Goal: Navigation & Orientation: Find specific page/section

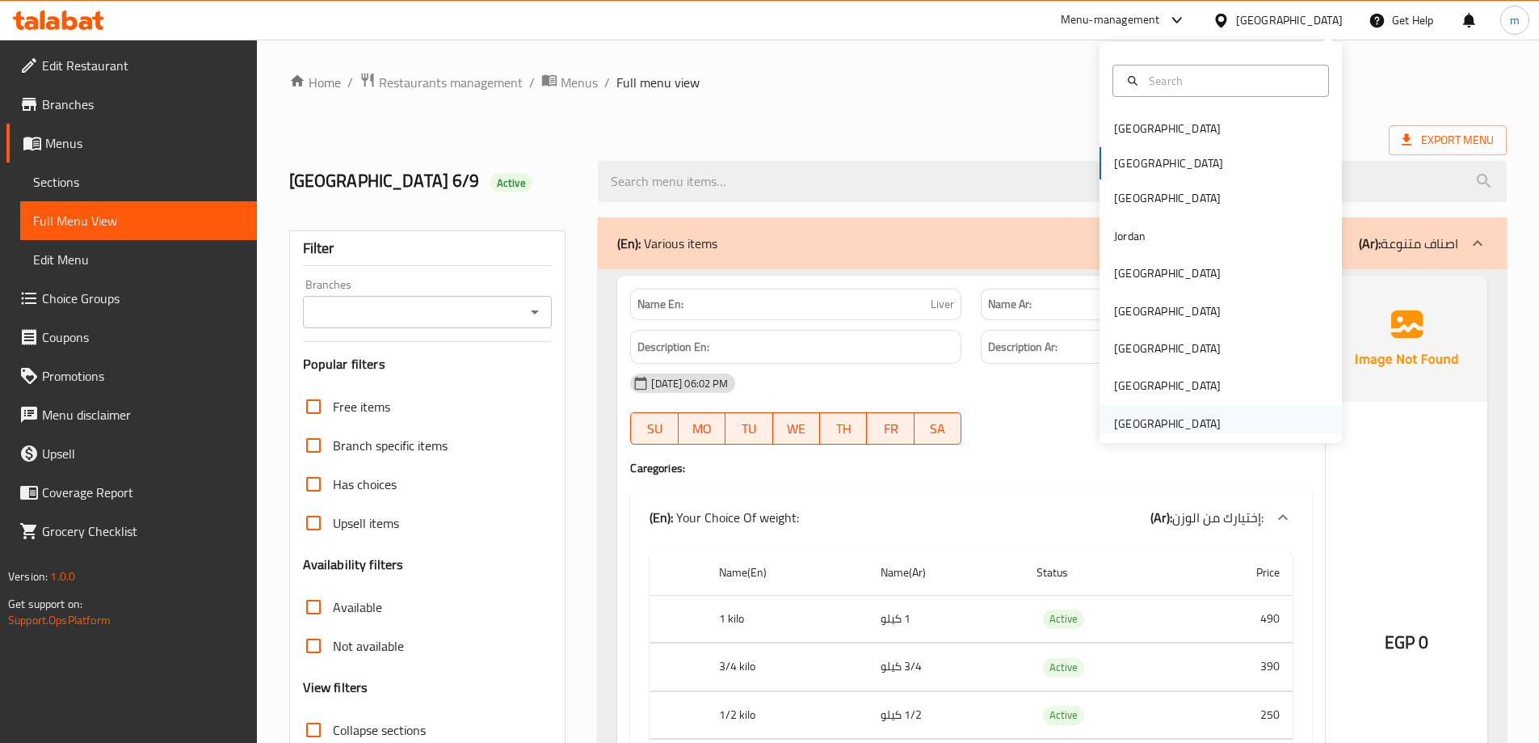
click at [1164, 419] on div "[GEOGRAPHIC_DATA]" at bounding box center [1167, 424] width 107 height 18
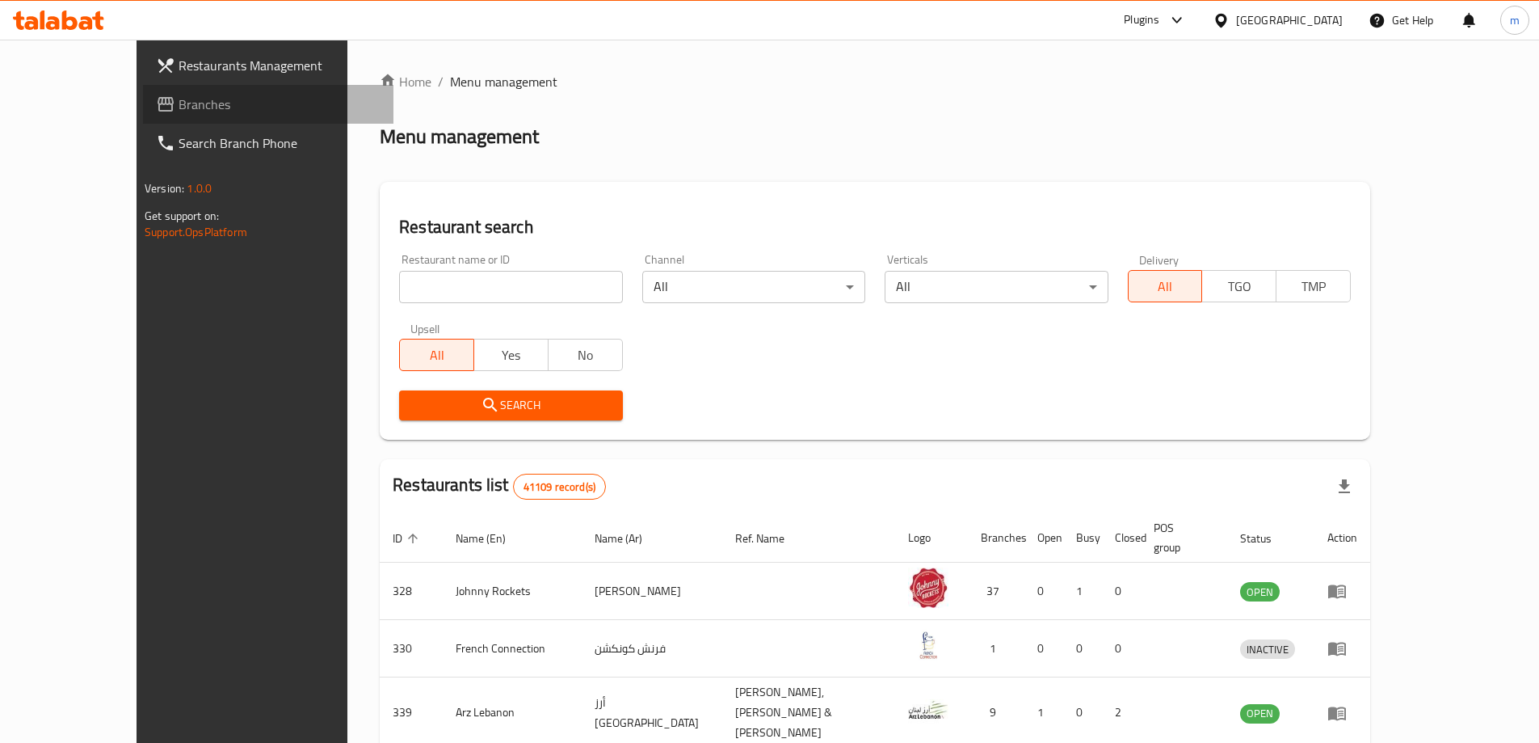
click at [179, 113] on span "Branches" at bounding box center [280, 104] width 202 height 19
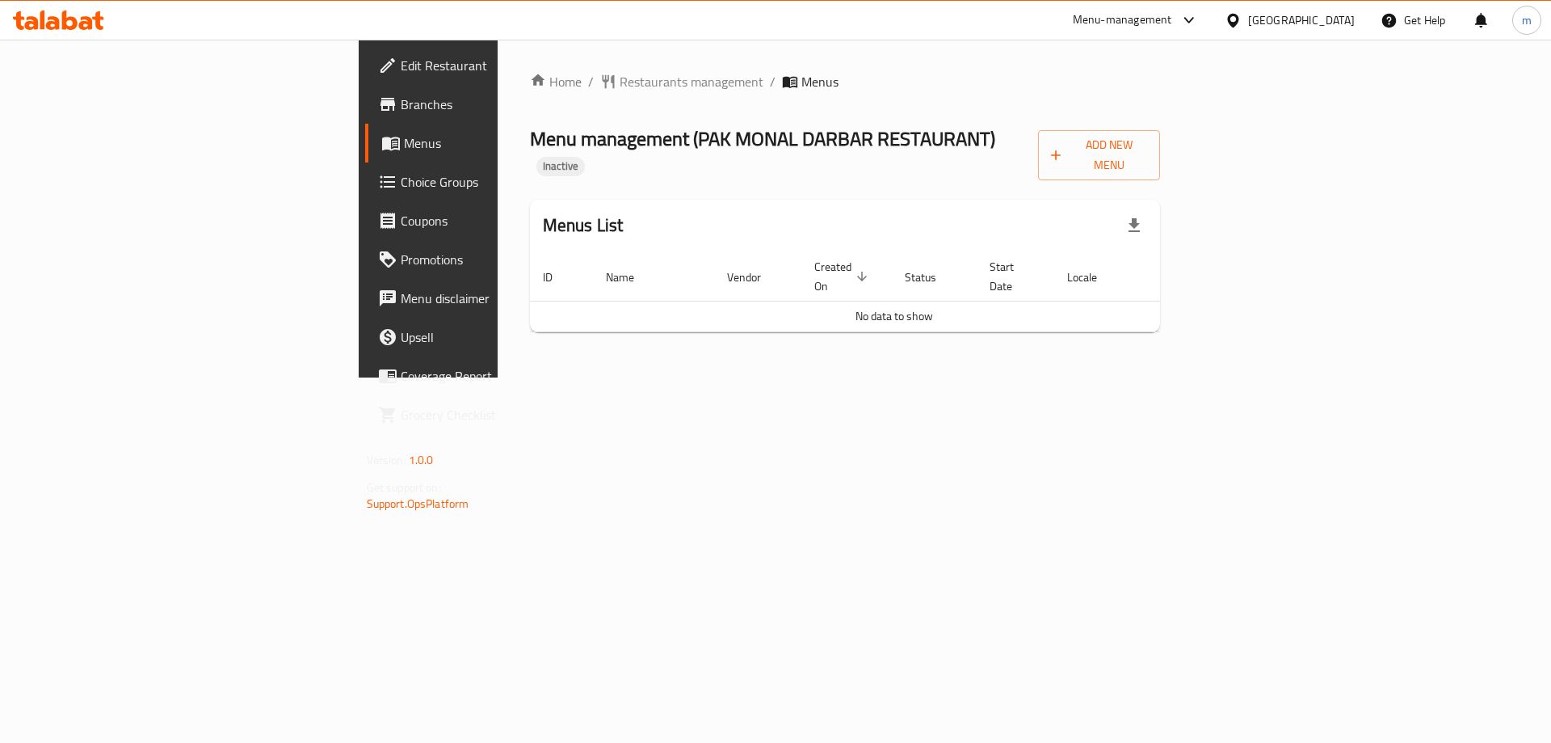
click at [404, 144] on span "Menus" at bounding box center [504, 142] width 201 height 19
